Goal: Transaction & Acquisition: Purchase product/service

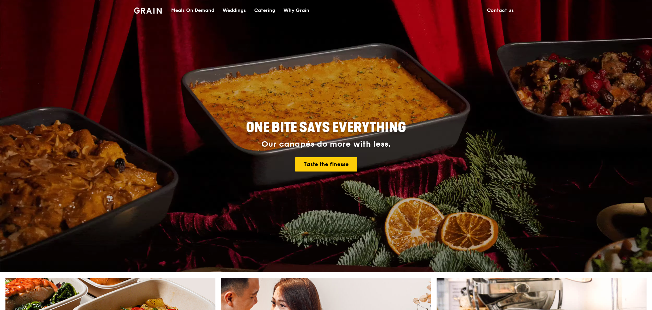
click at [187, 11] on div "Meals On Demand" at bounding box center [192, 10] width 43 height 20
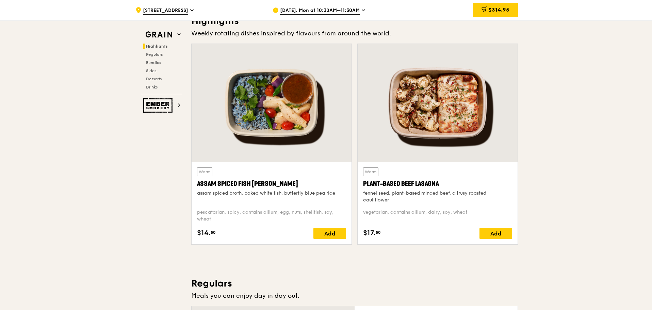
scroll to position [68, 0]
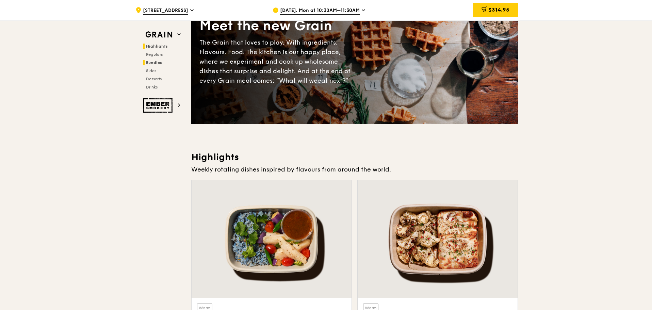
click at [156, 63] on span "Bundles" at bounding box center [154, 62] width 16 height 5
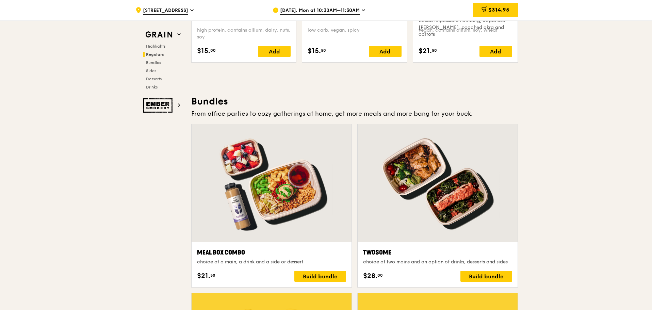
scroll to position [749, 0]
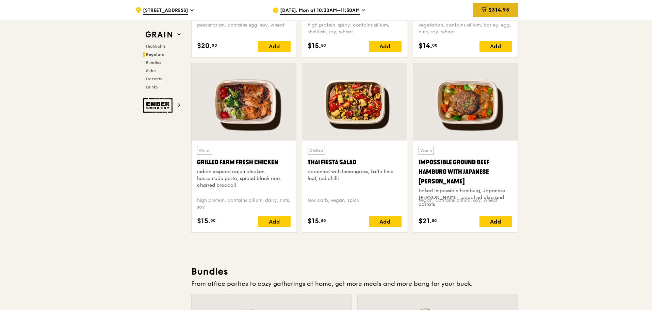
click at [490, 11] on span "$314.95" at bounding box center [499, 9] width 21 height 6
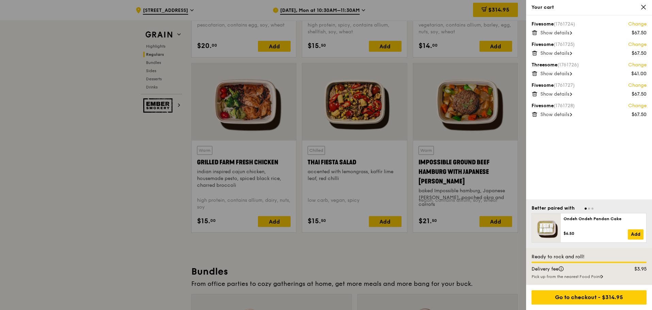
click at [563, 114] on span "Show details" at bounding box center [555, 115] width 29 height 6
click at [548, 30] on span "Show details" at bounding box center [555, 33] width 29 height 6
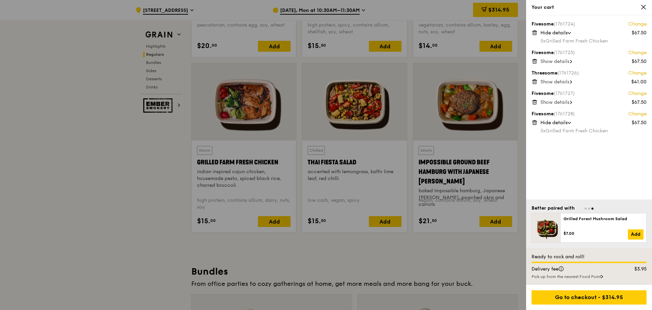
click at [550, 61] on span "Show details" at bounding box center [555, 62] width 29 height 6
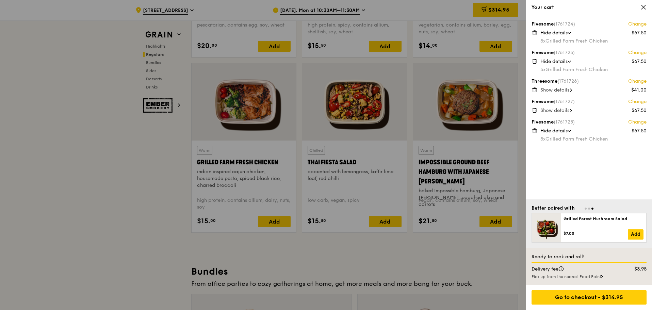
click at [554, 92] on span "Show details" at bounding box center [555, 90] width 29 height 6
click at [554, 117] on span "Show details" at bounding box center [555, 119] width 29 height 6
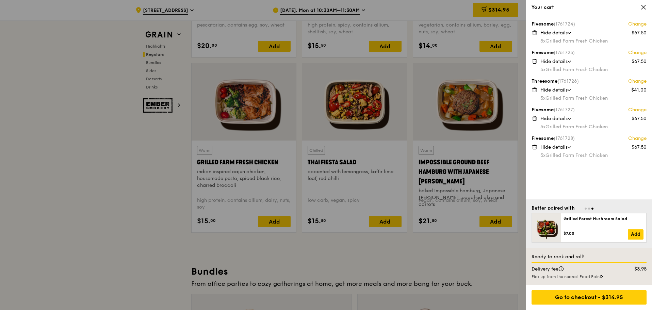
click at [603, 276] on icon at bounding box center [602, 276] width 2 height 3
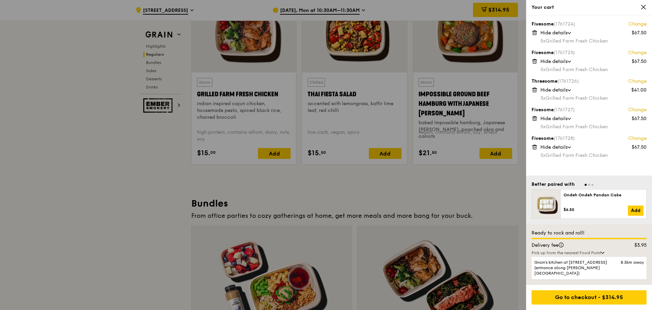
scroll to position [851, 0]
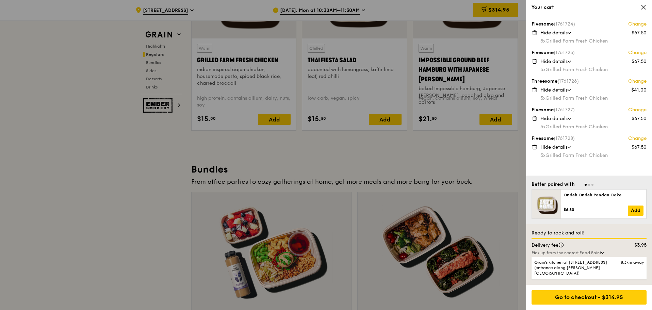
click at [602, 256] on div "Pick up from the nearest Food Point" at bounding box center [589, 252] width 115 height 5
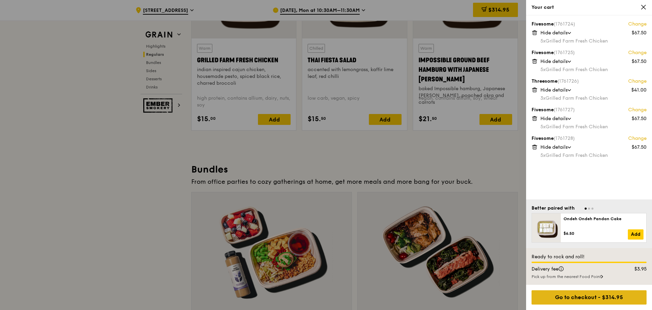
click at [607, 299] on div "Go to checkout - $314.95" at bounding box center [589, 297] width 115 height 14
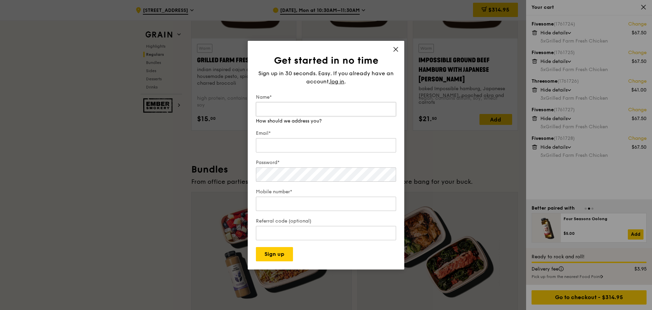
click at [311, 114] on input "Name*" at bounding box center [326, 109] width 140 height 14
type input "Charmaine Ng"
click at [299, 148] on div "Email*" at bounding box center [326, 142] width 140 height 24
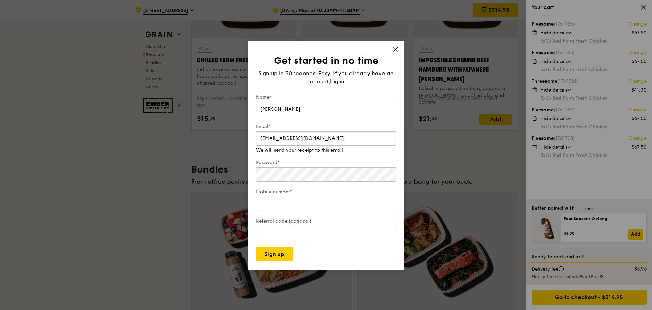
type input "ngxuemin1@gmail.com"
click at [306, 178] on div "Password*" at bounding box center [326, 171] width 140 height 24
click at [293, 197] on input "Mobile number*" at bounding box center [326, 204] width 140 height 14
type input "96619707"
click at [269, 230] on input "Referral code (optional)" at bounding box center [326, 233] width 140 height 14
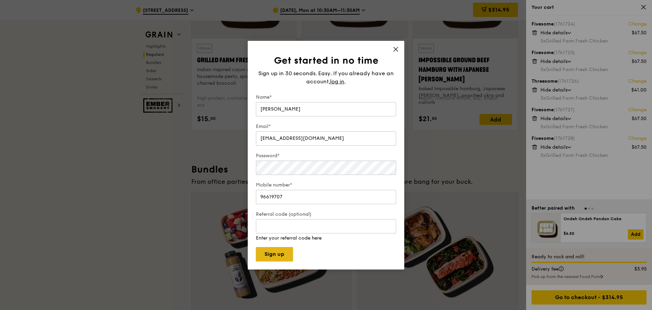
click at [274, 254] on button "Sign up" at bounding box center [274, 254] width 37 height 14
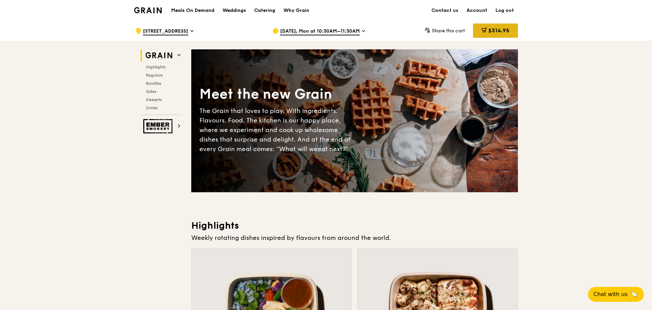
click at [490, 29] on span "$314.95" at bounding box center [499, 30] width 21 height 6
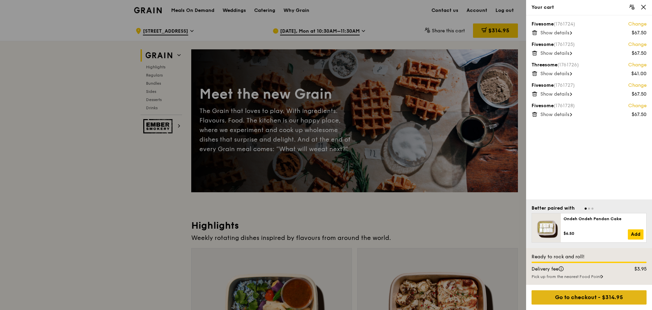
click at [620, 298] on div "Go to checkout - $314.95" at bounding box center [589, 297] width 115 height 14
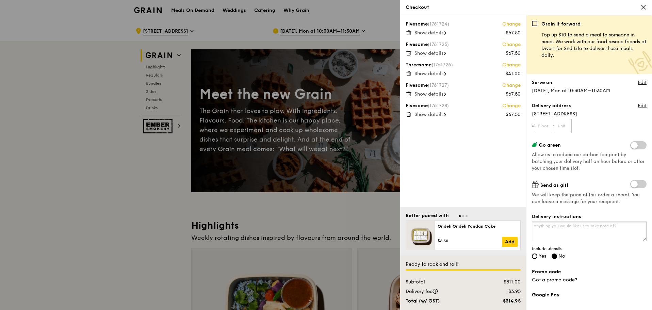
click at [582, 228] on textarea "Delivery instructions" at bounding box center [589, 232] width 115 height 20
type textarea "SIT [GEOGRAPHIC_DATA] (Campus Heart) W1"
click at [537, 256] on input "Yes" at bounding box center [534, 256] width 5 height 5
radio input "true"
radio input "false"
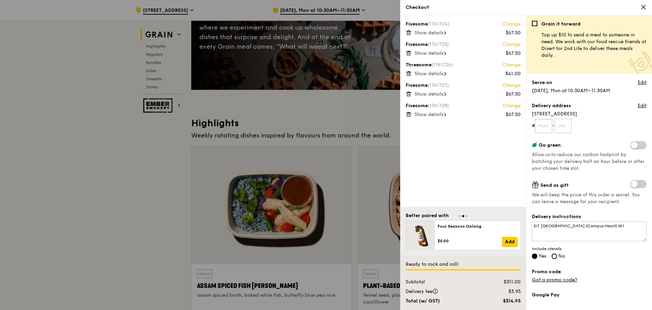
click at [544, 123] on input "text" at bounding box center [543, 126] width 17 height 14
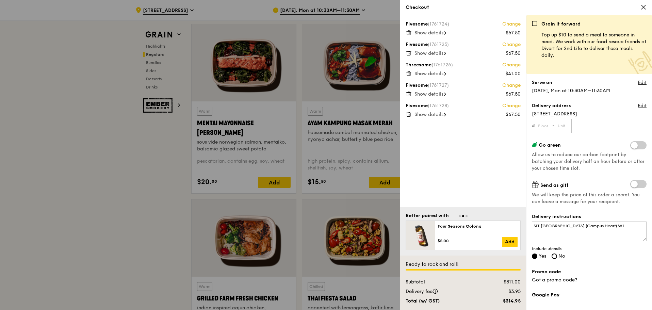
scroll to position [82, 0]
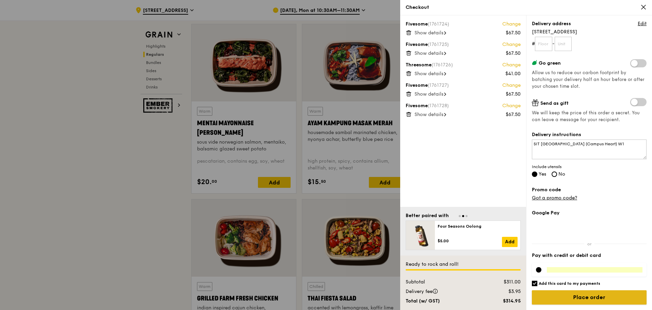
click at [590, 299] on input "Place order" at bounding box center [589, 297] width 115 height 14
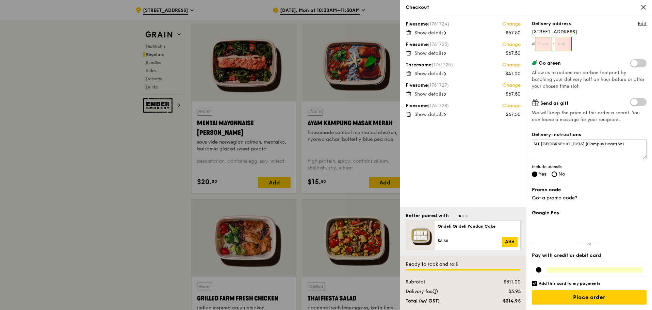
click at [545, 42] on input "text" at bounding box center [543, 44] width 17 height 14
type input "01"
click at [562, 45] on input "text" at bounding box center [563, 44] width 17 height 14
type input "01"
click at [624, 144] on textarea "SIT [GEOGRAPHIC_DATA] (Campus Heart) W1" at bounding box center [589, 150] width 115 height 20
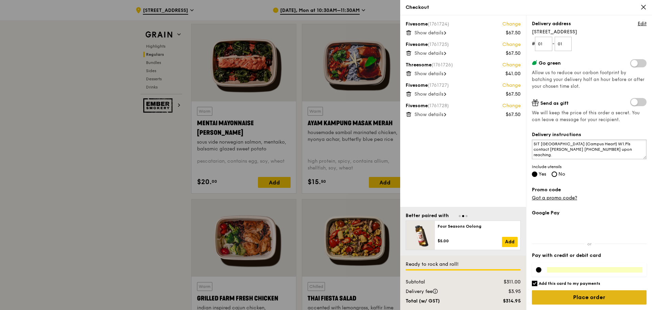
type textarea "SIT [GEOGRAPHIC_DATA] (Campus Heart) W1.Pls contact [PERSON_NAME] [PHONE_NUMBER…"
click at [588, 295] on input "Place order" at bounding box center [589, 297] width 115 height 14
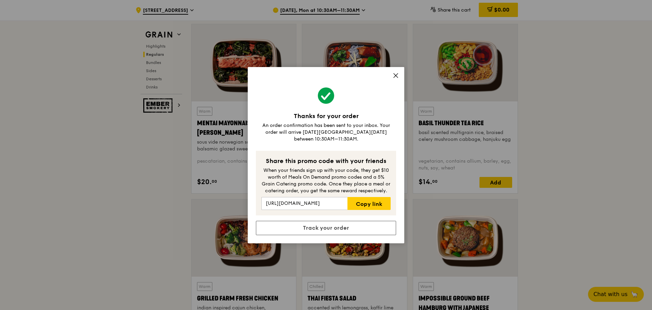
click at [397, 79] on icon at bounding box center [396, 76] width 6 height 6
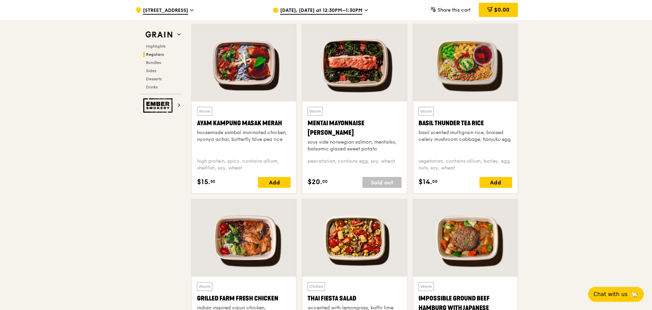
scroll to position [606, 0]
click at [164, 13] on span "[STREET_ADDRESS]" at bounding box center [165, 10] width 45 height 7
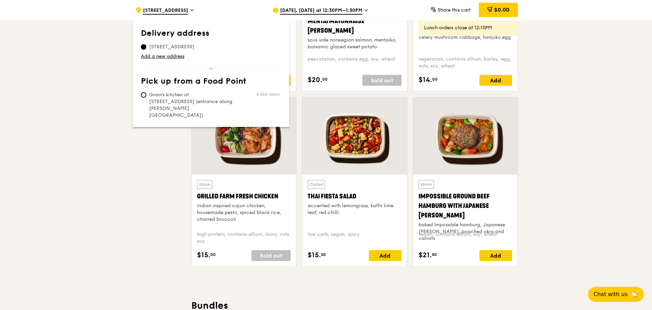
scroll to position [538, 0]
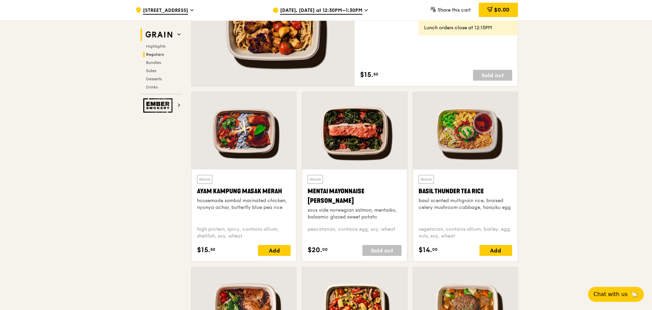
click at [165, 34] on img at bounding box center [158, 35] width 31 height 12
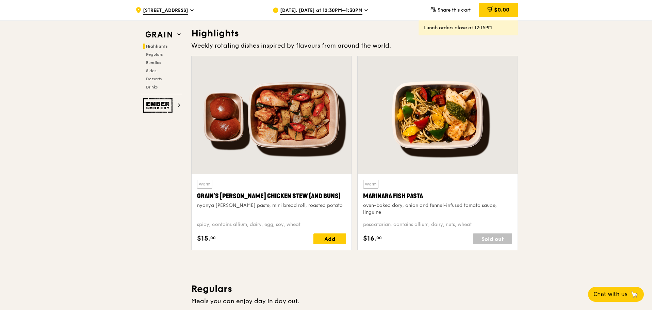
scroll to position [0, 0]
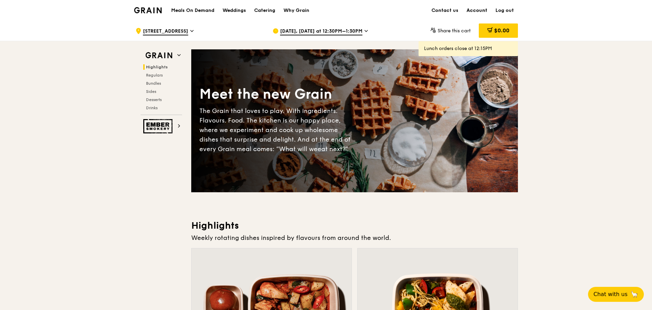
click at [481, 10] on link "Account" at bounding box center [477, 10] width 29 height 20
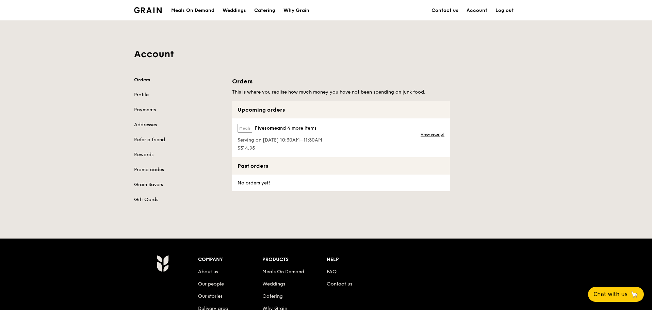
drag, startPoint x: 432, startPoint y: 137, endPoint x: 434, endPoint y: 142, distance: 5.6
click at [432, 137] on link "View receipt" at bounding box center [433, 134] width 24 height 5
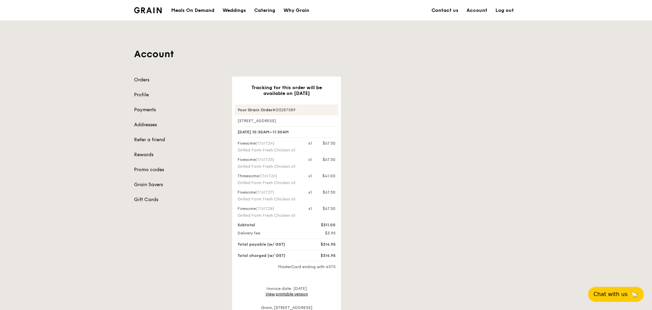
scroll to position [68, 0]
